Goal: Contribute content

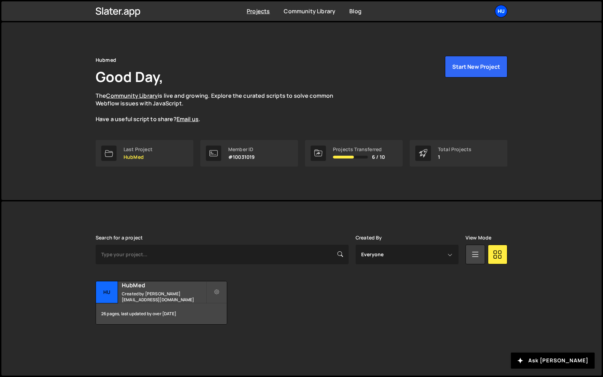
click at [497, 10] on div "Hu" at bounding box center [501, 11] width 13 height 13
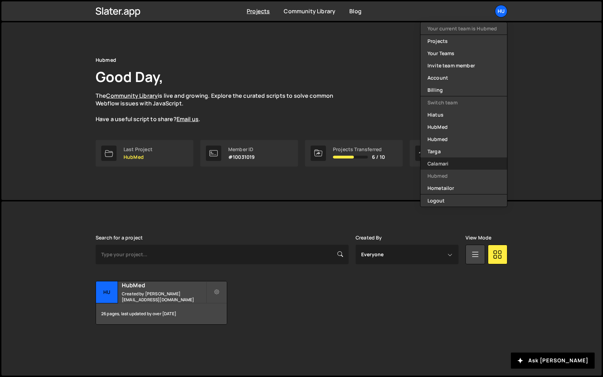
click at [462, 162] on link "Calamari" at bounding box center [463, 163] width 87 height 12
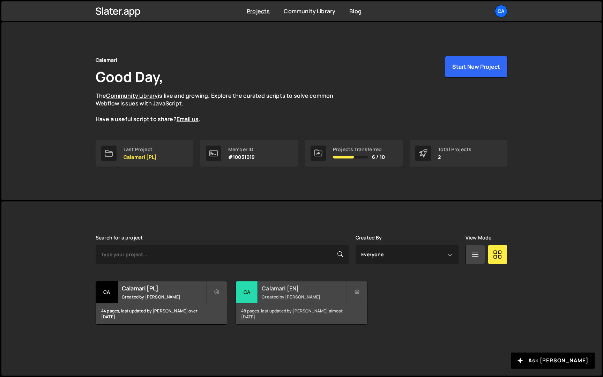
click at [294, 289] on h2 "Calamari [EN]" at bounding box center [304, 288] width 84 height 8
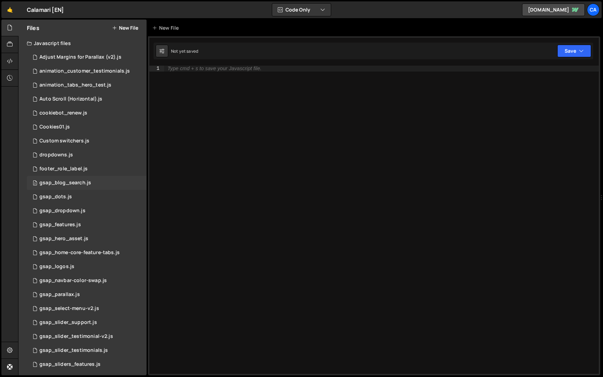
click at [91, 187] on div "2 gsap_blog_search.js 0" at bounding box center [87, 183] width 120 height 14
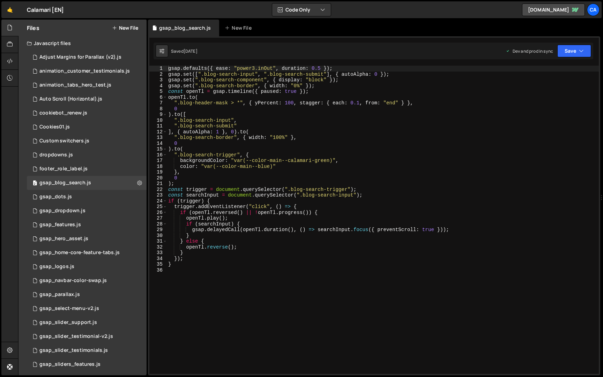
click at [238, 149] on div "gsap . defaults ({ ease : "power3.inOut" , duration : 0.5 }) ; gsap . set ([ ".…" at bounding box center [383, 226] width 432 height 320
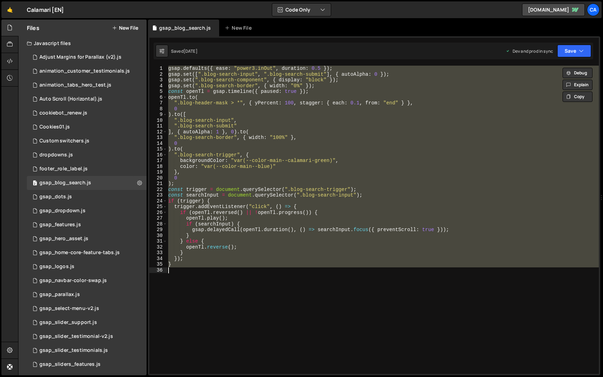
click at [268, 126] on div "gsap . defaults ({ ease : "power3.inOut" , duration : 0.5 }) ; gsap . set ([ ".…" at bounding box center [383, 226] width 432 height 320
type textarea "}"
paste textarea
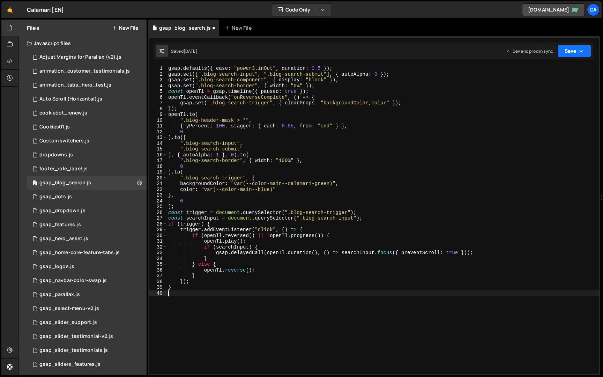
click at [584, 48] on button "Save" at bounding box center [574, 51] width 34 height 13
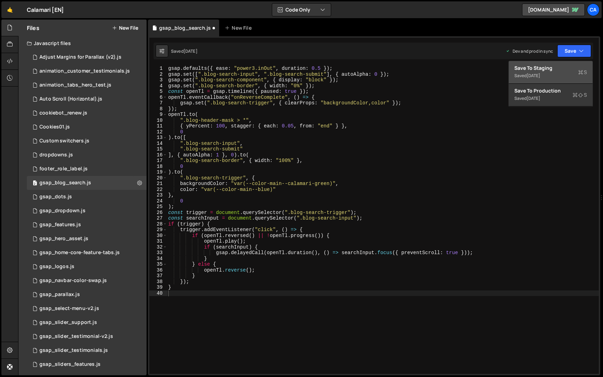
click at [561, 69] on div "Save to Staging S" at bounding box center [550, 68] width 73 height 7
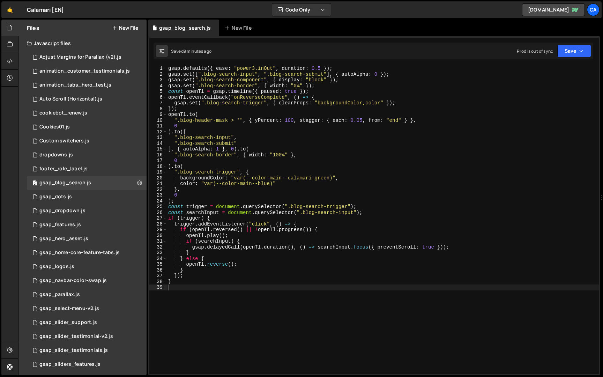
click at [255, 90] on div "gsap . defaults ({ ease : "power3.inOut" , duration : 0.5 }) ; gsap . set ([ ".…" at bounding box center [383, 226] width 432 height 320
type textarea "}"
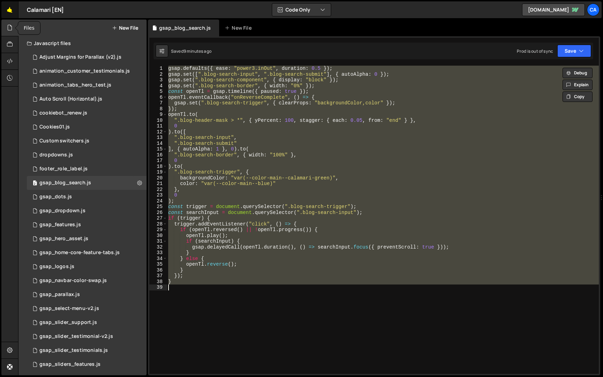
click at [10, 1] on link "🤙" at bounding box center [9, 9] width 17 height 17
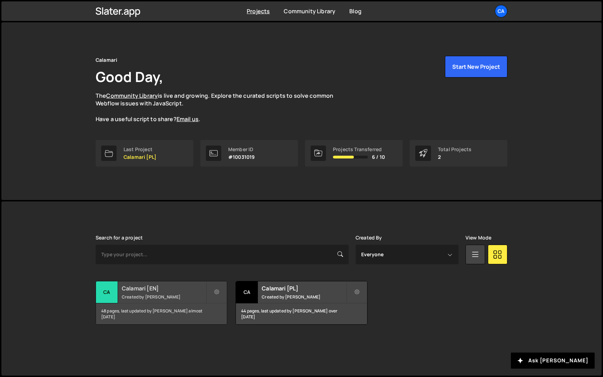
click at [206, 287] on h2 "Calamari [EN]" at bounding box center [164, 288] width 84 height 8
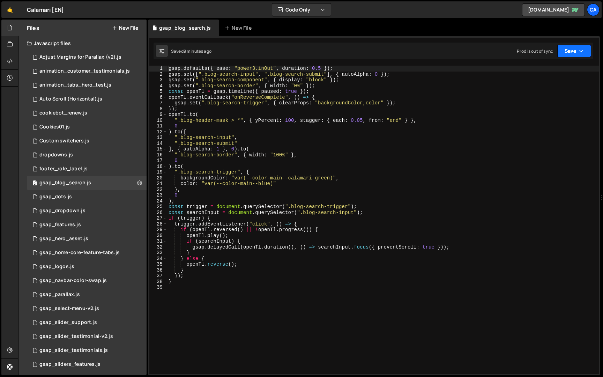
click at [565, 52] on button "Save" at bounding box center [574, 51] width 34 height 13
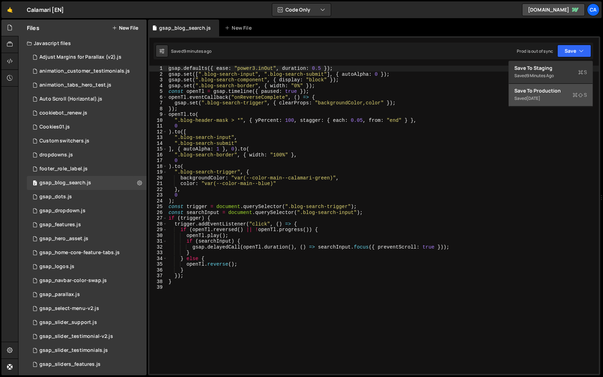
click at [554, 95] on div "Saved 1 week ago" at bounding box center [550, 98] width 73 height 8
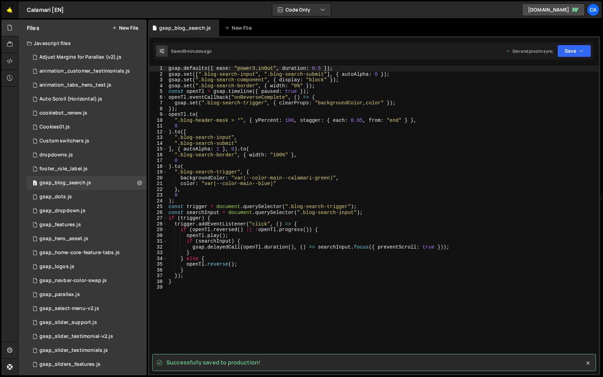
click at [13, 11] on link "🤙" at bounding box center [9, 9] width 17 height 17
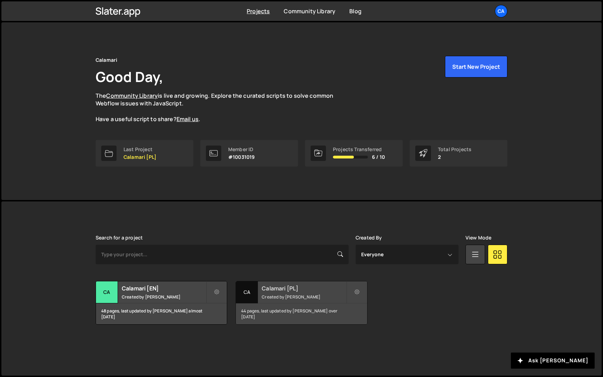
click at [273, 290] on h2 "Calamari [PL]" at bounding box center [304, 288] width 84 height 8
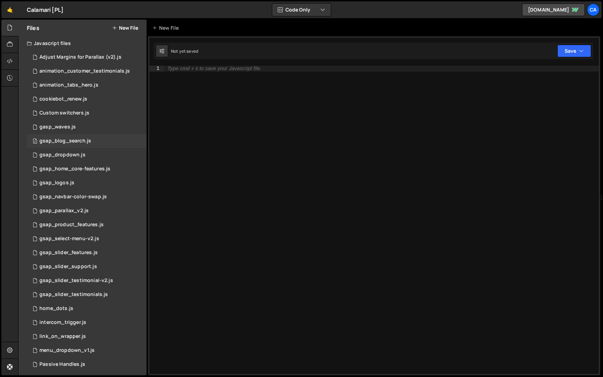
click at [86, 141] on div "gsap_blog_search.js" at bounding box center [65, 141] width 52 height 6
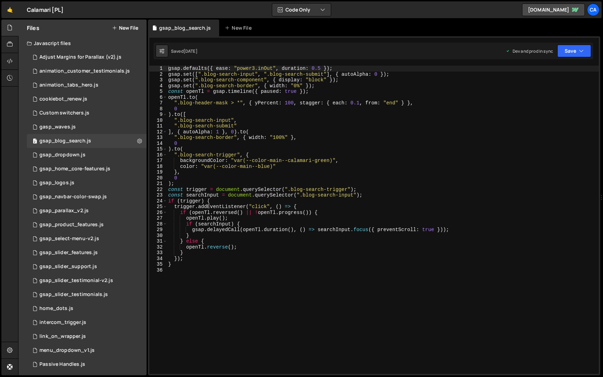
click at [248, 132] on div "gsap . defaults ({ ease : "power3.inOut" , duration : 0.5 }) ; gsap . set ([ ".…" at bounding box center [383, 226] width 432 height 320
type textarea "}"
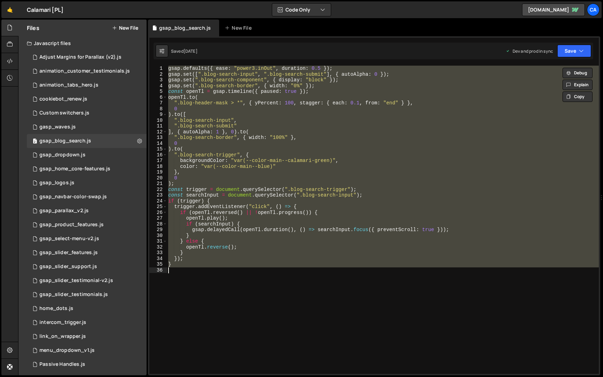
paste textarea
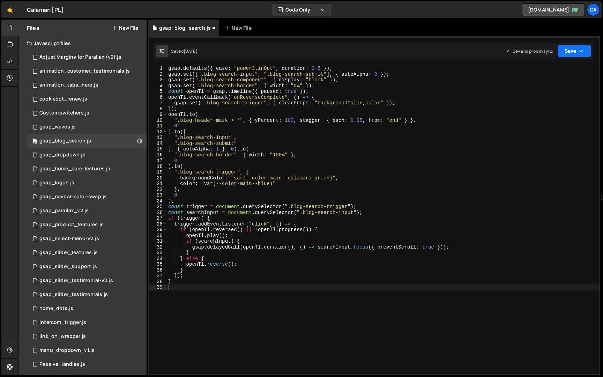
click at [573, 46] on button "Save" at bounding box center [574, 51] width 34 height 13
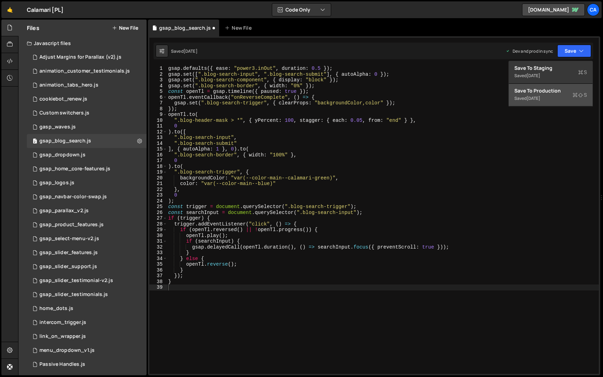
click at [557, 95] on div "Saved [DATE]" at bounding box center [550, 98] width 73 height 8
